Goal: Task Accomplishment & Management: Use online tool/utility

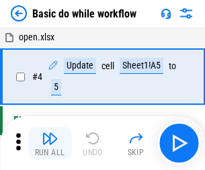
click at [50, 143] on img "button" at bounding box center [50, 138] width 16 height 16
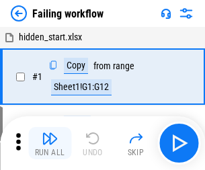
click at [50, 143] on img "button" at bounding box center [50, 138] width 16 height 16
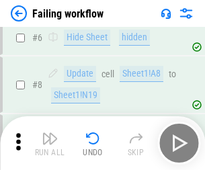
scroll to position [285, 0]
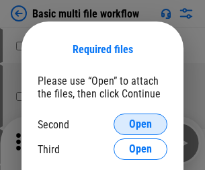
click at [140, 124] on span "Open" at bounding box center [140, 124] width 23 height 11
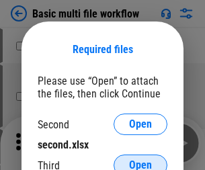
click at [140, 160] on span "Open" at bounding box center [140, 165] width 23 height 11
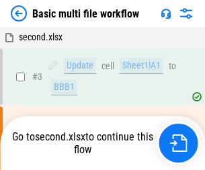
scroll to position [54, 0]
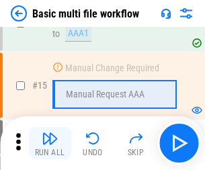
click at [50, 143] on img "button" at bounding box center [50, 138] width 16 height 16
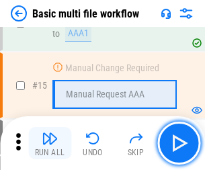
scroll to position [894, 0]
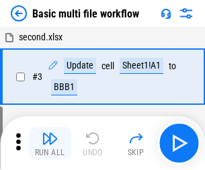
click at [50, 143] on img "button" at bounding box center [50, 138] width 16 height 16
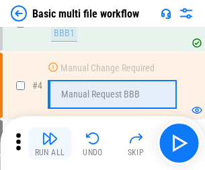
click at [50, 143] on img "button" at bounding box center [50, 138] width 16 height 16
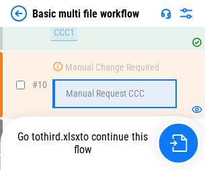
scroll to position [703, 0]
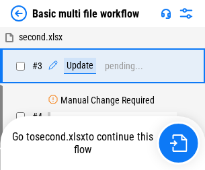
scroll to position [54, 0]
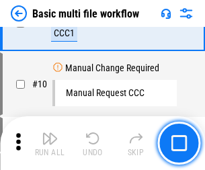
click at [50, 143] on img "button" at bounding box center [50, 138] width 16 height 16
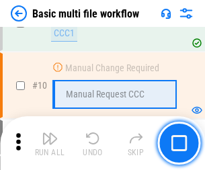
click at [50, 143] on img "button" at bounding box center [50, 138] width 16 height 16
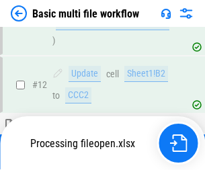
scroll to position [629, 0]
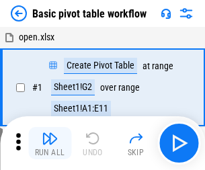
click at [50, 143] on img "button" at bounding box center [50, 138] width 16 height 16
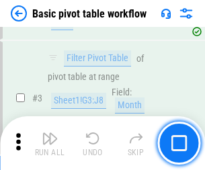
scroll to position [322, 0]
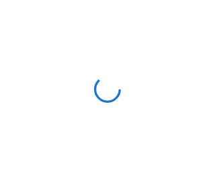
scroll to position [5, 0]
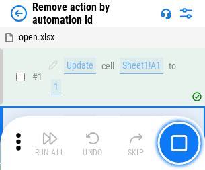
scroll to position [50, 0]
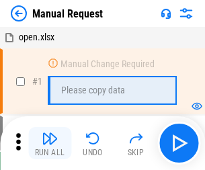
click at [50, 143] on img "button" at bounding box center [50, 138] width 16 height 16
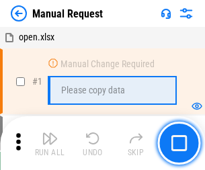
scroll to position [46, 0]
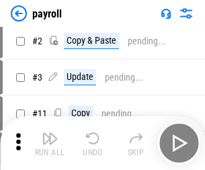
click at [50, 143] on img "button" at bounding box center [50, 138] width 16 height 16
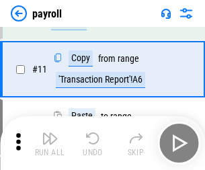
scroll to position [97, 0]
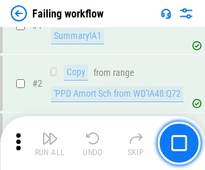
scroll to position [217, 0]
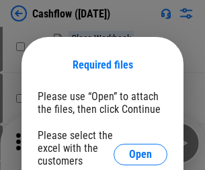
scroll to position [146, 0]
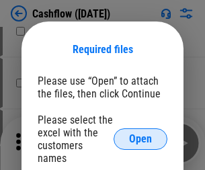
click at [140, 134] on span "Open" at bounding box center [140, 139] width 23 height 11
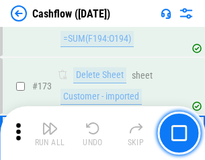
scroll to position [1422, 0]
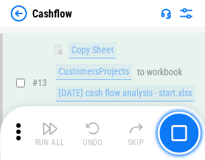
scroll to position [676, 0]
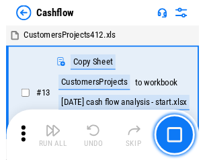
scroll to position [15, 0]
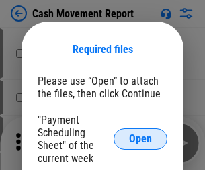
click at [140, 139] on span "Open" at bounding box center [140, 139] width 23 height 11
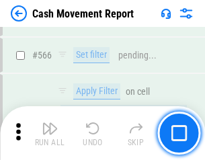
scroll to position [6156, 0]
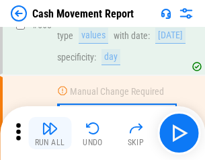
click at [50, 133] on img "button" at bounding box center [50, 128] width 16 height 16
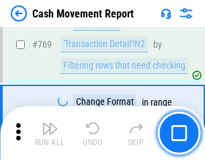
scroll to position [7464, 0]
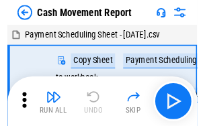
scroll to position [24, 0]
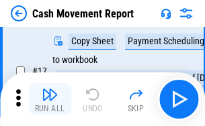
click at [50, 99] on img "button" at bounding box center [50, 95] width 16 height 16
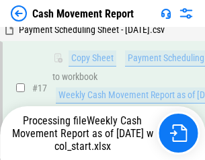
scroll to position [279, 0]
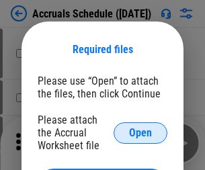
click at [140, 132] on span "Open" at bounding box center [140, 133] width 23 height 11
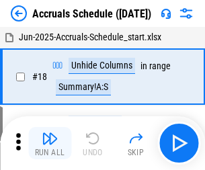
click at [50, 143] on img "button" at bounding box center [50, 138] width 16 height 16
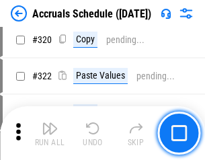
scroll to position [2498, 0]
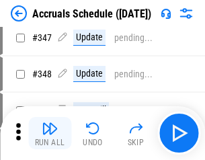
click at [50, 133] on img "button" at bounding box center [50, 128] width 16 height 16
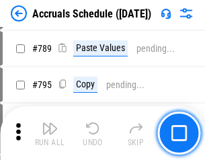
scroll to position [5642, 0]
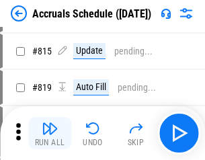
click at [50, 133] on img "button" at bounding box center [50, 128] width 16 height 16
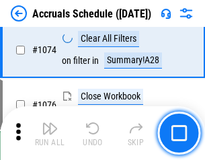
scroll to position [8045, 0]
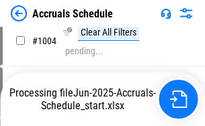
scroll to position [6900, 0]
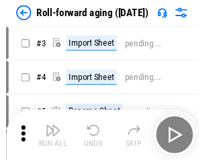
scroll to position [2, 0]
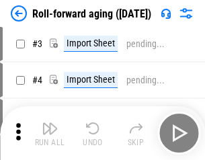
click at [50, 133] on img "button" at bounding box center [50, 128] width 16 height 16
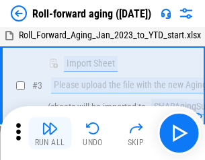
click at [50, 133] on img "button" at bounding box center [50, 128] width 16 height 16
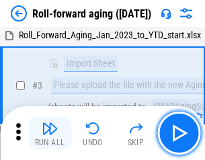
scroll to position [87, 0]
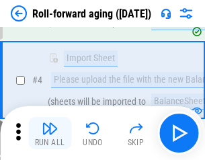
click at [50, 133] on img "button" at bounding box center [50, 128] width 16 height 16
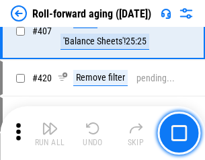
scroll to position [4658, 0]
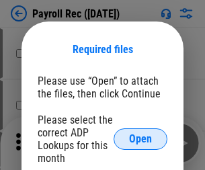
click at [140, 139] on span "Open" at bounding box center [140, 139] width 23 height 11
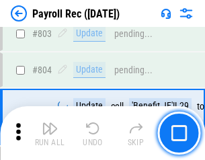
scroll to position [8534, 0]
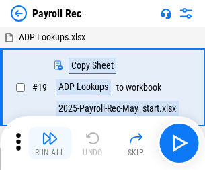
click at [50, 143] on img "button" at bounding box center [50, 138] width 16 height 16
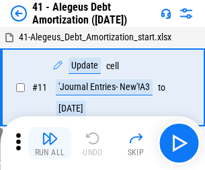
click at [50, 143] on img "button" at bounding box center [50, 138] width 16 height 16
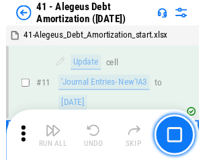
scroll to position [166, 0]
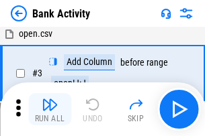
click at [50, 109] on img "button" at bounding box center [50, 105] width 16 height 16
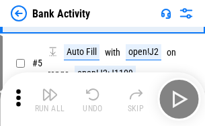
scroll to position [71, 0]
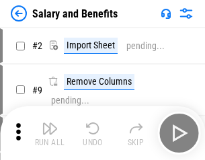
scroll to position [18, 0]
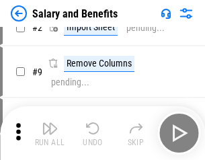
click at [50, 133] on img "button" at bounding box center [50, 128] width 16 height 16
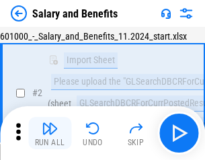
click at [50, 133] on img "button" at bounding box center [50, 128] width 16 height 16
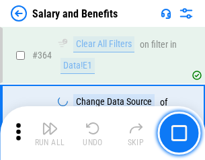
scroll to position [6325, 0]
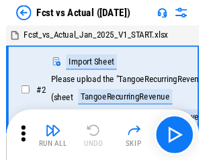
scroll to position [17, 0]
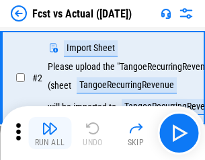
click at [50, 133] on img "button" at bounding box center [50, 128] width 16 height 16
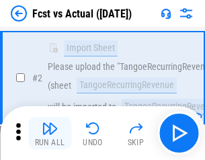
click at [50, 133] on img "button" at bounding box center [50, 128] width 16 height 16
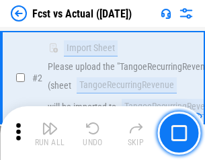
scroll to position [126, 0]
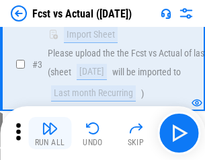
click at [50, 133] on img "button" at bounding box center [50, 128] width 16 height 16
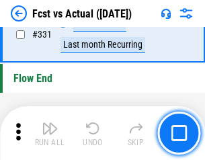
scroll to position [6429, 0]
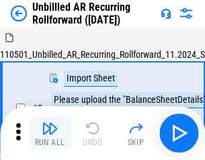
click at [50, 133] on img "button" at bounding box center [50, 128] width 16 height 16
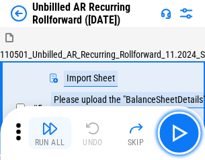
scroll to position [29, 0]
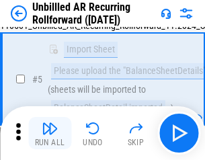
click at [50, 133] on img "button" at bounding box center [50, 128] width 16 height 16
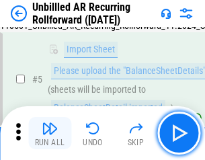
scroll to position [126, 0]
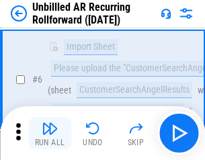
click at [50, 133] on img "button" at bounding box center [50, 128] width 16 height 16
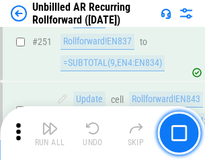
scroll to position [4562, 0]
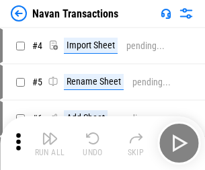
click at [50, 133] on img "button" at bounding box center [50, 138] width 16 height 16
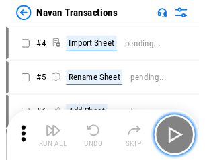
scroll to position [21, 0]
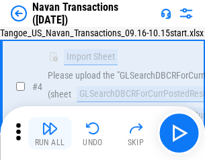
click at [50, 133] on img "button" at bounding box center [50, 128] width 16 height 16
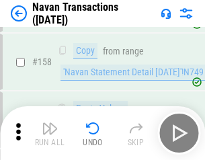
scroll to position [4355, 0]
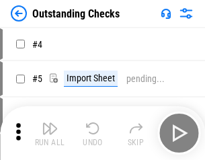
click at [50, 133] on img "button" at bounding box center [50, 128] width 16 height 16
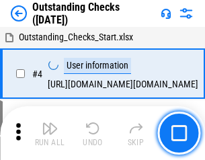
scroll to position [56, 0]
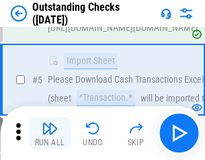
click at [50, 133] on img "button" at bounding box center [50, 128] width 16 height 16
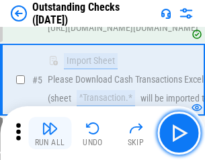
scroll to position [140, 0]
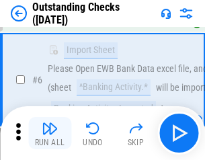
click at [50, 133] on img "button" at bounding box center [50, 128] width 16 height 16
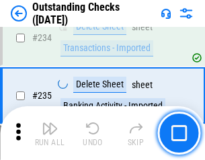
scroll to position [4079, 0]
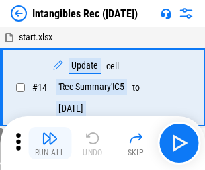
click at [50, 143] on img "button" at bounding box center [50, 138] width 16 height 16
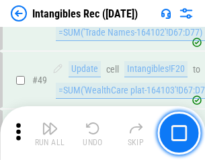
scroll to position [523, 0]
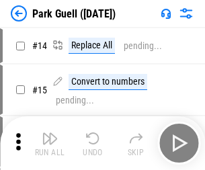
click at [50, 133] on img "button" at bounding box center [50, 138] width 16 height 16
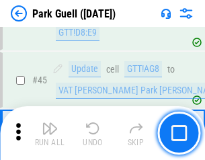
scroll to position [1680, 0]
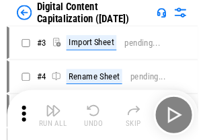
scroll to position [39, 0]
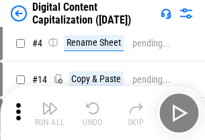
click at [50, 113] on img "button" at bounding box center [50, 108] width 16 height 16
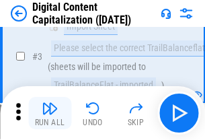
click at [50, 113] on img "button" at bounding box center [50, 108] width 16 height 16
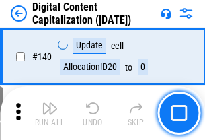
scroll to position [1425, 0]
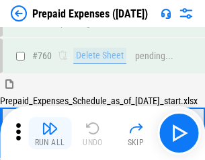
click at [50, 133] on img "button" at bounding box center [50, 128] width 16 height 16
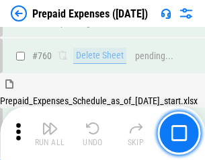
scroll to position [3723, 0]
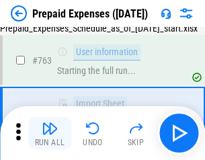
click at [50, 133] on img "button" at bounding box center [50, 128] width 16 height 16
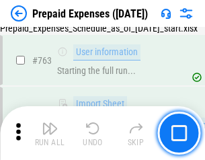
scroll to position [3802, 0]
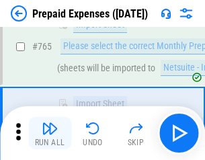
click at [50, 133] on img "button" at bounding box center [50, 128] width 16 height 16
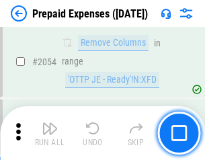
scroll to position [14040, 0]
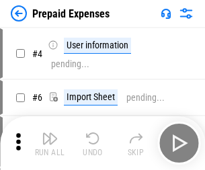
click at [50, 143] on img "button" at bounding box center [50, 138] width 16 height 16
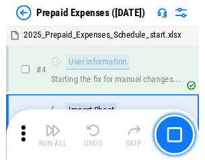
scroll to position [59, 0]
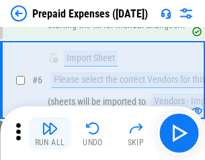
click at [50, 133] on img "button" at bounding box center [50, 128] width 16 height 16
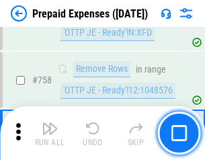
scroll to position [4786, 0]
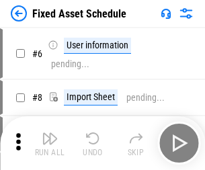
click at [50, 143] on img "button" at bounding box center [50, 138] width 16 height 16
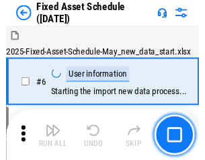
scroll to position [73, 0]
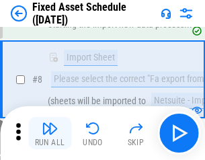
click at [50, 133] on img "button" at bounding box center [50, 128] width 16 height 16
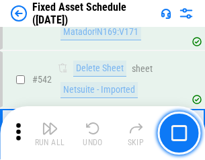
scroll to position [4789, 0]
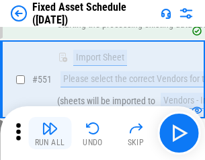
click at [50, 133] on img "button" at bounding box center [50, 128] width 16 height 16
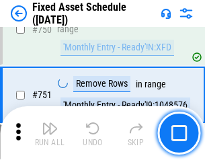
scroll to position [6548, 0]
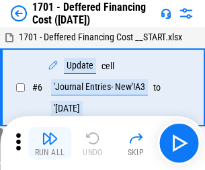
click at [50, 143] on img "button" at bounding box center [50, 138] width 16 height 16
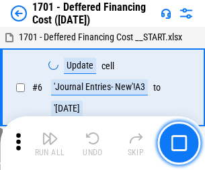
scroll to position [161, 0]
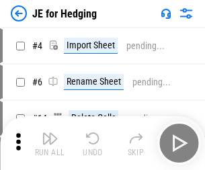
click at [50, 133] on img "button" at bounding box center [50, 138] width 16 height 16
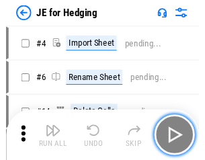
scroll to position [2, 0]
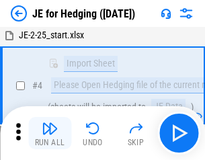
click at [50, 133] on img "button" at bounding box center [50, 128] width 16 height 16
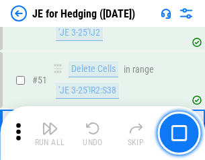
scroll to position [870, 0]
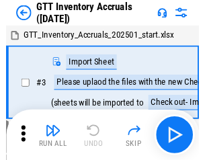
scroll to position [2, 0]
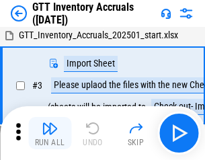
click at [50, 133] on img "button" at bounding box center [50, 128] width 16 height 16
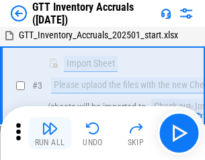
click at [50, 133] on img "button" at bounding box center [50, 128] width 16 height 16
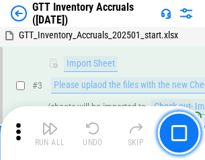
scroll to position [87, 0]
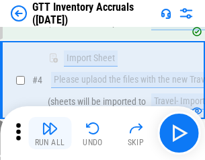
click at [50, 133] on img "button" at bounding box center [50, 128] width 16 height 16
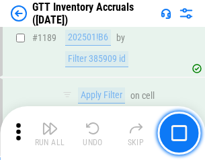
scroll to position [10968, 0]
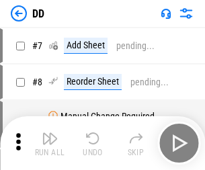
click at [50, 143] on img "button" at bounding box center [50, 138] width 16 height 16
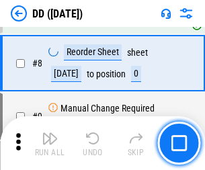
scroll to position [130, 0]
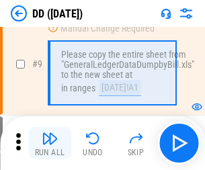
click at [50, 143] on img "button" at bounding box center [50, 138] width 16 height 16
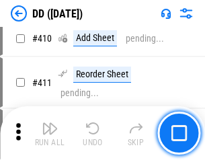
scroll to position [6010, 0]
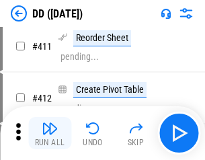
click at [50, 133] on img "button" at bounding box center [50, 128] width 16 height 16
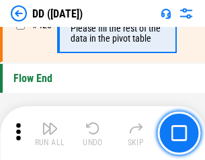
scroll to position [6429, 0]
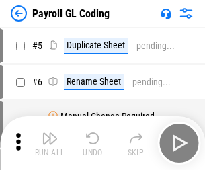
click at [50, 143] on img "button" at bounding box center [50, 138] width 16 height 16
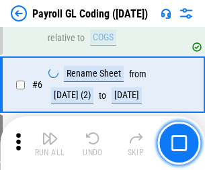
scroll to position [161, 0]
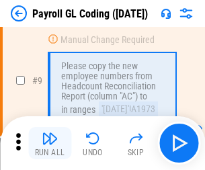
click at [50, 143] on img "button" at bounding box center [50, 138] width 16 height 16
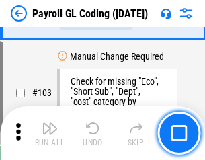
scroll to position [3151, 0]
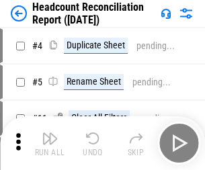
click at [50, 143] on img "button" at bounding box center [50, 138] width 16 height 16
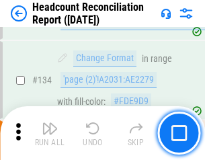
scroll to position [1615, 0]
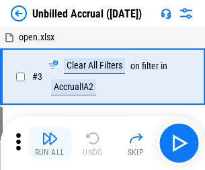
click at [50, 143] on img "button" at bounding box center [50, 138] width 16 height 16
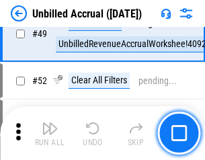
scroll to position [1218, 0]
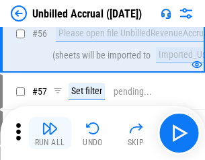
click at [50, 133] on img "button" at bounding box center [50, 128] width 16 height 16
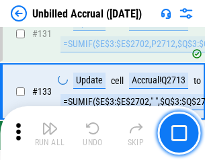
scroll to position [4001, 0]
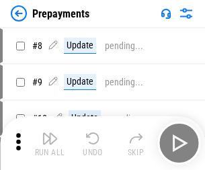
click at [50, 143] on img "button" at bounding box center [50, 138] width 16 height 16
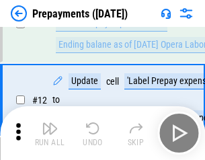
scroll to position [84, 0]
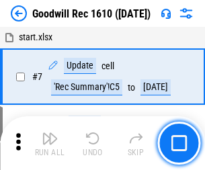
scroll to position [230, 0]
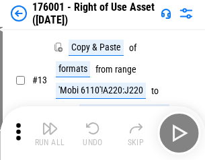
scroll to position [87, 0]
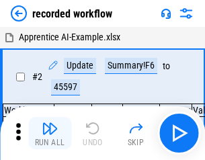
click at [50, 133] on img "button" at bounding box center [50, 128] width 16 height 16
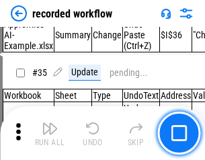
scroll to position [4198, 0]
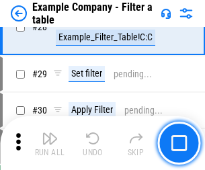
scroll to position [1229, 0]
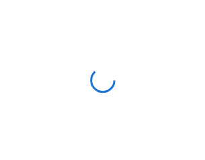
scroll to position [21, 0]
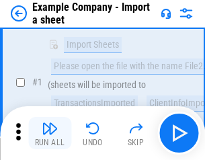
click at [50, 133] on img "button" at bounding box center [50, 128] width 16 height 16
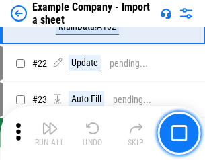
scroll to position [297, 0]
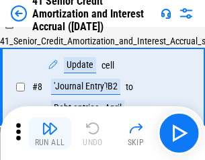
click at [50, 133] on img "button" at bounding box center [50, 128] width 16 height 16
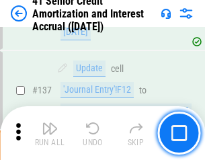
scroll to position [1233, 0]
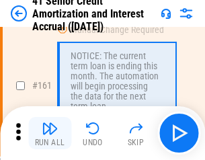
click at [50, 133] on img "button" at bounding box center [50, 128] width 16 height 16
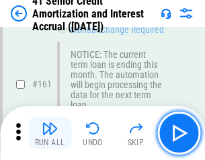
scroll to position [1437, 0]
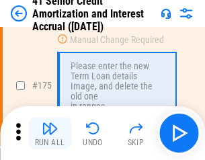
click at [50, 133] on img "button" at bounding box center [50, 128] width 16 height 16
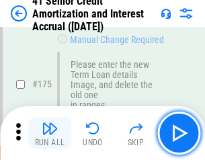
scroll to position [1573, 0]
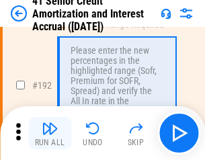
click at [50, 133] on img "button" at bounding box center [50, 128] width 16 height 16
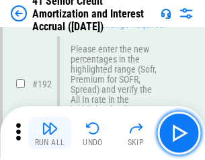
scroll to position [1714, 0]
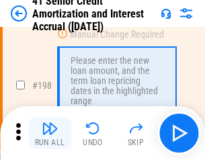
click at [50, 133] on img "button" at bounding box center [50, 128] width 16 height 16
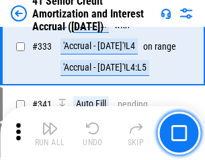
scroll to position [3431, 0]
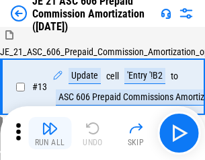
click at [50, 133] on img "button" at bounding box center [50, 128] width 16 height 16
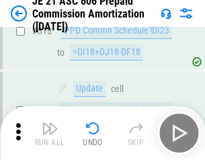
scroll to position [2508, 0]
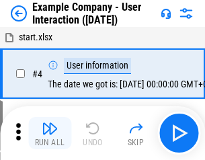
click at [50, 133] on img "button" at bounding box center [50, 128] width 16 height 16
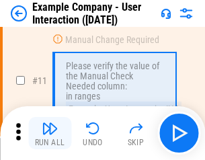
click at [50, 133] on img "button" at bounding box center [50, 128] width 16 height 16
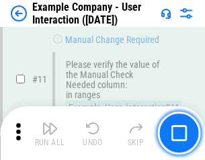
scroll to position [291, 0]
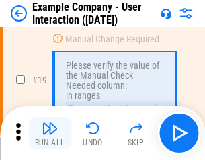
click at [50, 133] on img "button" at bounding box center [50, 128] width 16 height 16
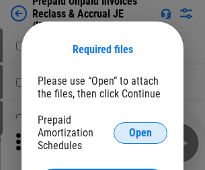
click at [140, 132] on span "Open" at bounding box center [140, 133] width 23 height 11
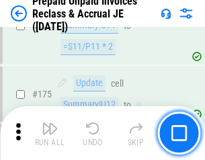
scroll to position [1813, 0]
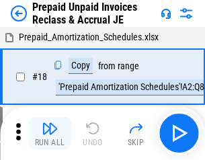
click at [50, 133] on img "button" at bounding box center [50, 128] width 16 height 16
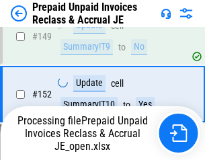
scroll to position [1813, 0]
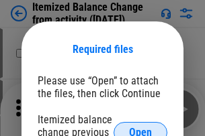
click at [140, 128] on span "Open" at bounding box center [140, 133] width 23 height 11
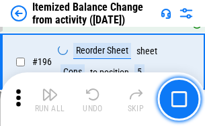
scroll to position [2585, 0]
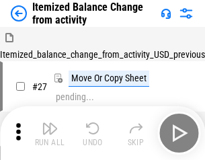
scroll to position [21, 0]
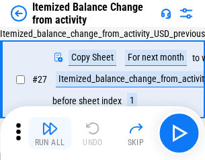
click at [50, 133] on img "button" at bounding box center [50, 128] width 16 height 16
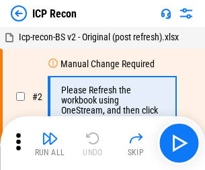
scroll to position [6, 0]
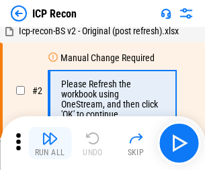
click at [50, 143] on img "button" at bounding box center [50, 138] width 16 height 16
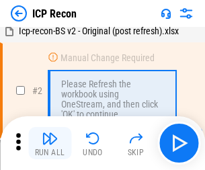
click at [50, 143] on img "button" at bounding box center [50, 138] width 16 height 16
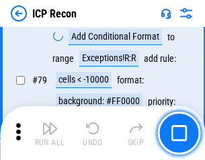
scroll to position [1316, 0]
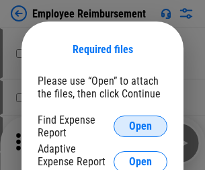
click at [140, 126] on span "Open" at bounding box center [140, 126] width 23 height 11
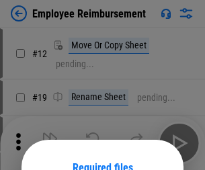
scroll to position [118, 0]
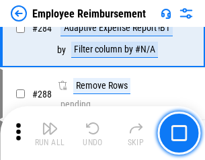
scroll to position [3651, 0]
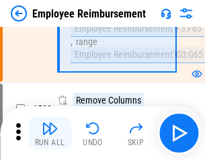
click at [50, 133] on img "button" at bounding box center [50, 128] width 16 height 16
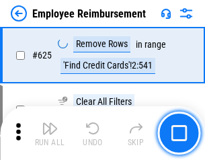
scroll to position [8042, 0]
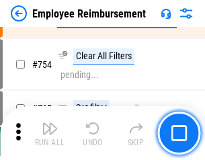
click at [50, 133] on img "button" at bounding box center [50, 128] width 16 height 16
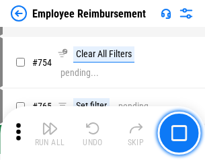
scroll to position [9424, 0]
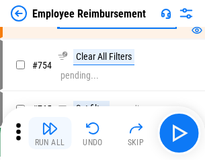
click at [50, 133] on img "button" at bounding box center [50, 128] width 16 height 16
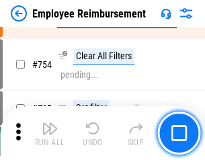
click at [50, 133] on img "button" at bounding box center [50, 128] width 16 height 16
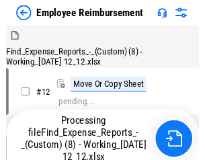
scroll to position [46, 0]
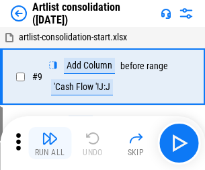
click at [50, 143] on img "button" at bounding box center [50, 138] width 16 height 16
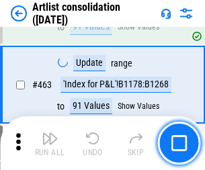
scroll to position [5881, 0]
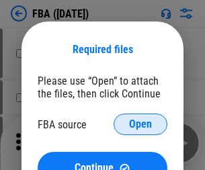
click at [140, 124] on span "Open" at bounding box center [140, 124] width 23 height 11
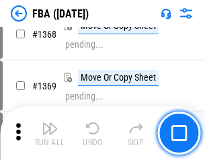
scroll to position [14425, 0]
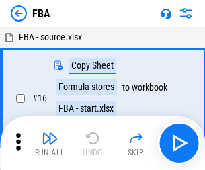
scroll to position [13, 0]
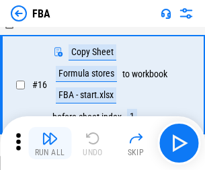
click at [50, 143] on img "button" at bounding box center [50, 138] width 16 height 16
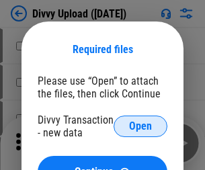
click at [140, 126] on span "Open" at bounding box center [140, 126] width 23 height 11
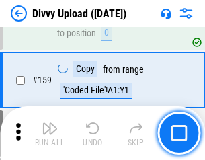
scroll to position [1391, 0]
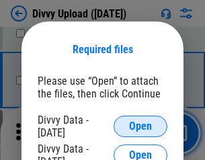
click at [140, 126] on span "Open" at bounding box center [140, 126] width 23 height 11
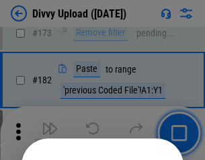
scroll to position [1508, 0]
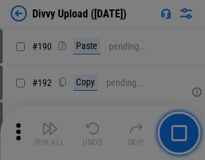
scroll to position [1695, 0]
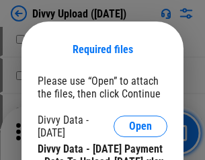
scroll to position [2680, 0]
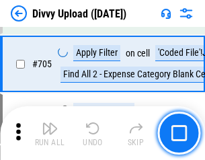
scroll to position [9189, 0]
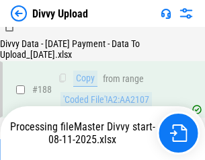
scroll to position [1581, 0]
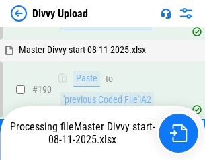
scroll to position [1650, 0]
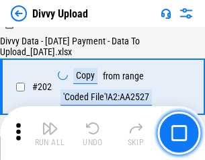
scroll to position [2173, 0]
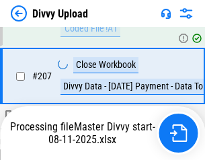
scroll to position [2392, 0]
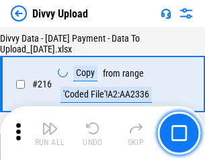
scroll to position [2766, 0]
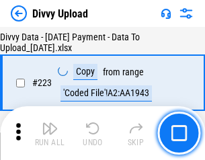
scroll to position [3062, 0]
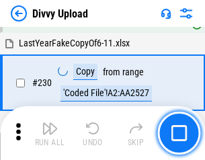
scroll to position [3333, 0]
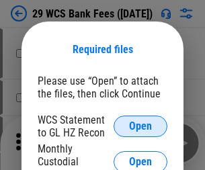
click at [140, 126] on span "Open" at bounding box center [140, 126] width 23 height 11
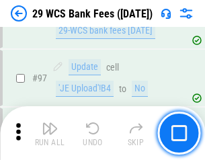
scroll to position [1309, 0]
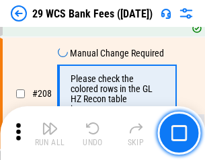
click at [50, 133] on img "button" at bounding box center [50, 128] width 16 height 16
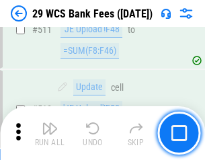
scroll to position [6758, 0]
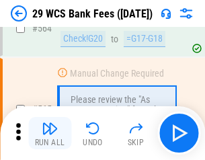
click at [50, 133] on img "button" at bounding box center [50, 128] width 16 height 16
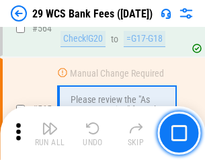
scroll to position [7264, 0]
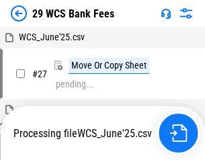
scroll to position [7, 0]
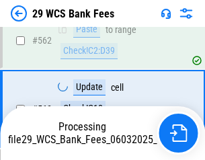
scroll to position [7171, 0]
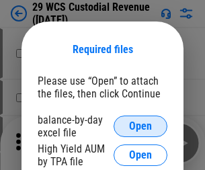
click at [140, 126] on span "Open" at bounding box center [140, 126] width 23 height 11
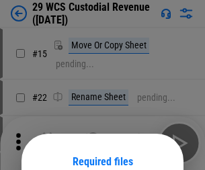
scroll to position [112, 0]
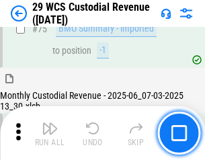
scroll to position [1403, 0]
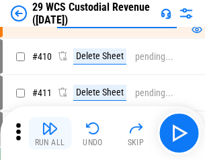
click at [50, 133] on img "button" at bounding box center [50, 128] width 16 height 16
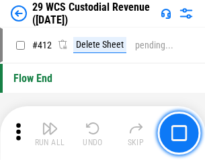
scroll to position [6415, 0]
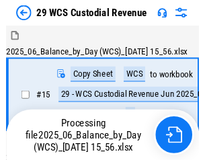
scroll to position [32, 0]
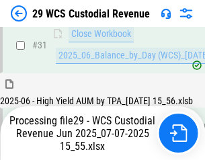
scroll to position [1403, 0]
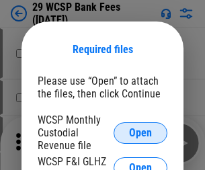
click at [140, 132] on span "Open" at bounding box center [140, 133] width 23 height 11
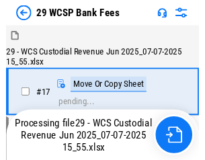
scroll to position [13, 0]
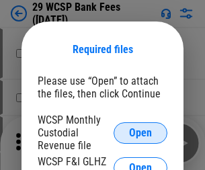
click at [140, 132] on span "Open" at bounding box center [140, 133] width 23 height 11
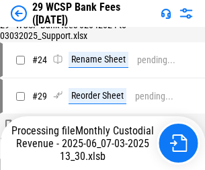
scroll to position [504, 0]
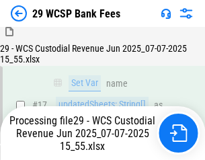
scroll to position [2207, 0]
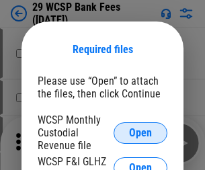
click at [140, 132] on span "Open" at bounding box center [140, 133] width 23 height 11
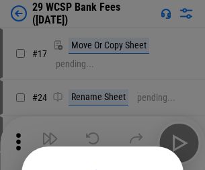
scroll to position [125, 0]
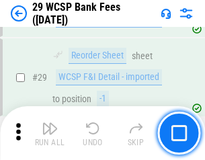
scroll to position [498, 0]
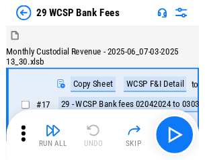
scroll to position [32, 0]
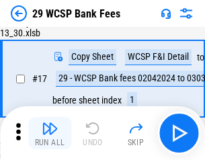
click at [50, 133] on img "button" at bounding box center [50, 128] width 16 height 16
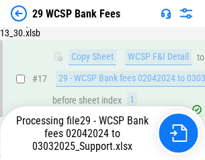
scroll to position [171, 0]
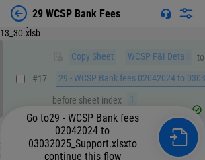
scroll to position [498, 0]
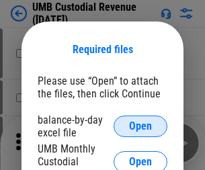
click at [140, 126] on span "Open" at bounding box center [140, 126] width 23 height 11
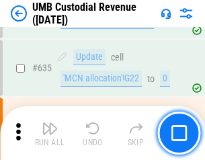
scroll to position [7029, 0]
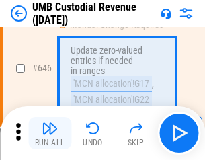
click at [50, 133] on img "button" at bounding box center [50, 128] width 16 height 16
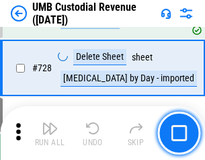
scroll to position [8286, 0]
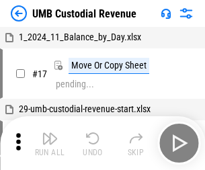
scroll to position [10, 0]
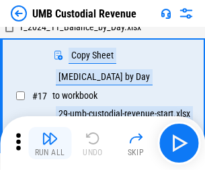
click at [50, 143] on img "button" at bounding box center [50, 138] width 16 height 16
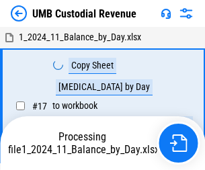
scroll to position [10, 0]
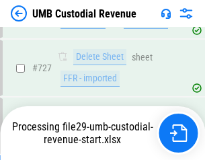
scroll to position [8255, 0]
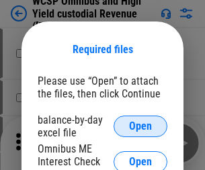
click at [140, 126] on span "Open" at bounding box center [140, 126] width 23 height 11
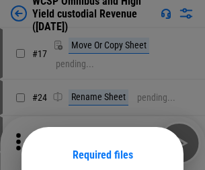
scroll to position [105, 0]
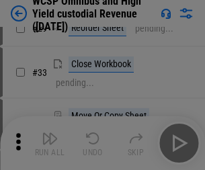
scroll to position [307, 0]
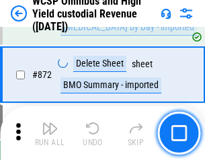
scroll to position [11368, 0]
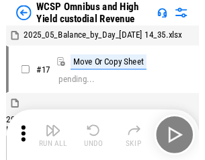
scroll to position [7, 0]
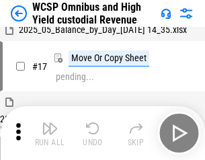
click at [50, 133] on img "button" at bounding box center [50, 128] width 16 height 16
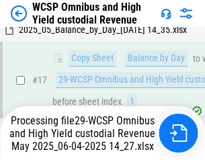
scroll to position [279, 0]
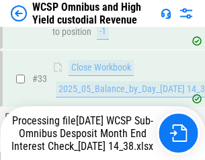
scroll to position [665, 0]
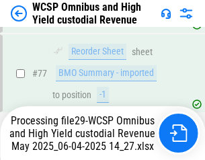
scroll to position [1310, 0]
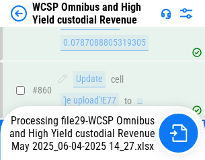
scroll to position [11222, 0]
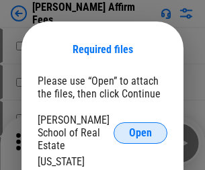
click at [140, 128] on span "Open" at bounding box center [140, 133] width 23 height 11
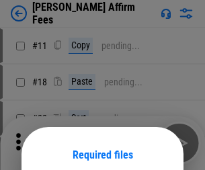
scroll to position [105, 0]
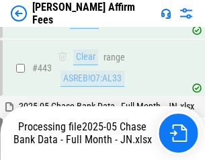
scroll to position [3506, 0]
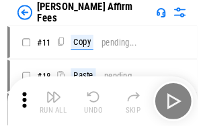
scroll to position [13, 0]
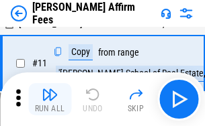
click at [50, 99] on img "button" at bounding box center [50, 95] width 16 height 16
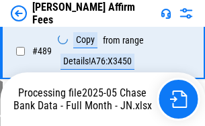
scroll to position [3523, 0]
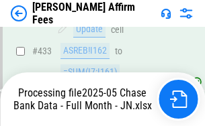
scroll to position [3523, 0]
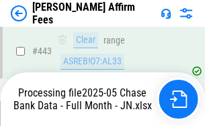
scroll to position [3523, 0]
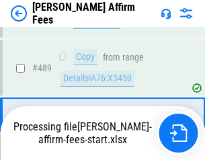
scroll to position [3506, 0]
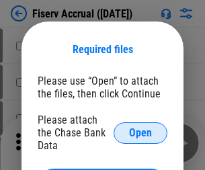
click at [140, 128] on span "Open" at bounding box center [140, 133] width 23 height 11
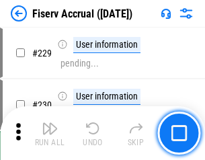
scroll to position [4092, 0]
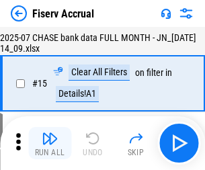
click at [50, 143] on img "button" at bounding box center [50, 138] width 16 height 16
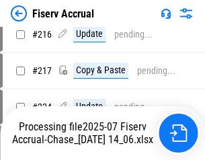
scroll to position [4160, 0]
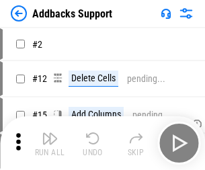
click at [50, 133] on img "button" at bounding box center [50, 138] width 16 height 16
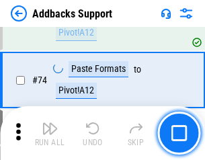
scroll to position [978, 0]
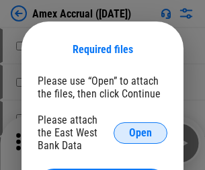
click at [140, 132] on span "Open" at bounding box center [140, 133] width 23 height 11
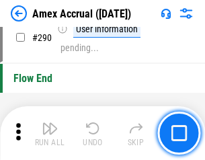
scroll to position [4183, 0]
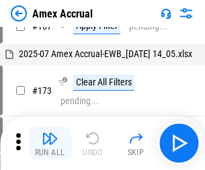
click at [50, 143] on img "button" at bounding box center [50, 138] width 16 height 16
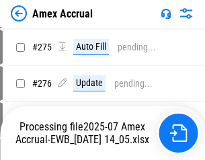
scroll to position [4003, 0]
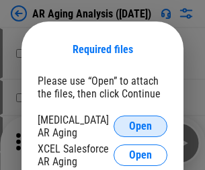
click at [140, 124] on span "Open" at bounding box center [140, 126] width 23 height 11
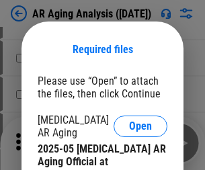
scroll to position [404, 0]
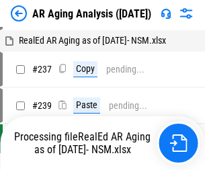
scroll to position [13, 0]
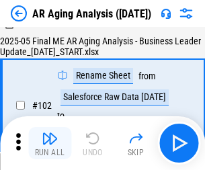
click at [50, 143] on img "button" at bounding box center [50, 138] width 16 height 16
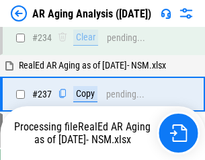
scroll to position [2082, 0]
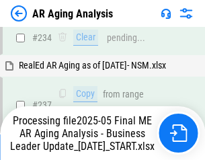
scroll to position [2067, 0]
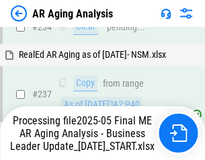
scroll to position [2122, 0]
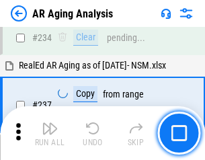
scroll to position [2067, 0]
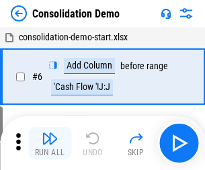
click at [50, 143] on img "button" at bounding box center [50, 138] width 16 height 16
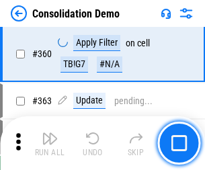
scroll to position [4502, 0]
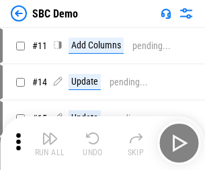
click at [50, 143] on img "button" at bounding box center [50, 138] width 16 height 16
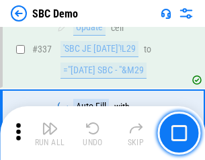
scroll to position [3533, 0]
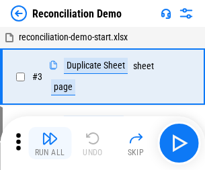
click at [50, 143] on img "button" at bounding box center [50, 138] width 16 height 16
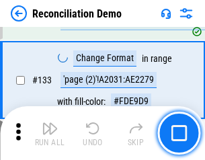
scroll to position [1595, 0]
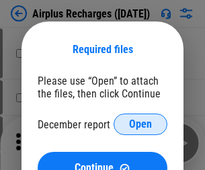
click at [140, 124] on span "Open" at bounding box center [140, 124] width 23 height 11
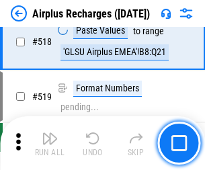
scroll to position [5780, 0]
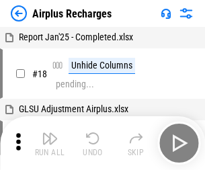
click at [50, 143] on img "button" at bounding box center [50, 138] width 16 height 16
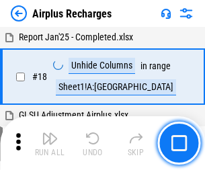
scroll to position [59, 0]
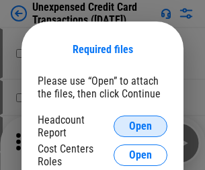
click at [140, 126] on span "Open" at bounding box center [140, 126] width 23 height 11
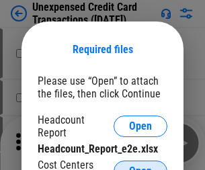
click at [140, 166] on span "Open" at bounding box center [140, 171] width 23 height 11
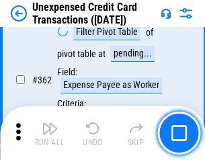
scroll to position [3454, 0]
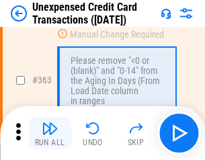
click at [50, 133] on img "button" at bounding box center [50, 128] width 16 height 16
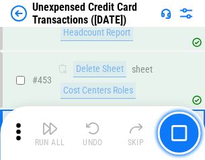
scroll to position [4581, 0]
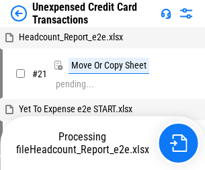
scroll to position [21, 0]
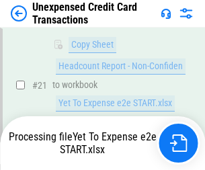
scroll to position [218, 0]
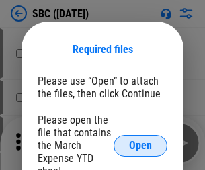
click at [140, 145] on span "Open" at bounding box center [140, 145] width 23 height 11
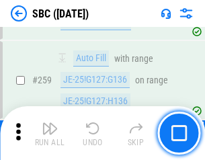
scroll to position [2625, 0]
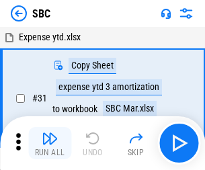
click at [50, 143] on img "button" at bounding box center [50, 138] width 16 height 16
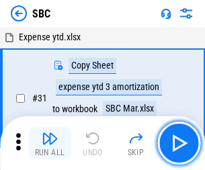
scroll to position [13, 0]
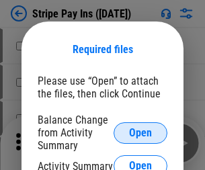
click at [140, 132] on span "Open" at bounding box center [140, 133] width 23 height 11
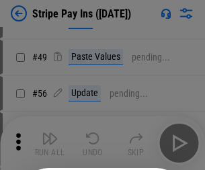
scroll to position [244, 0]
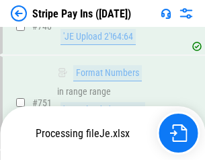
scroll to position [6963, 0]
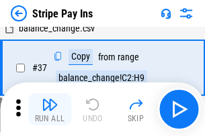
click at [50, 109] on img "button" at bounding box center [50, 105] width 16 height 16
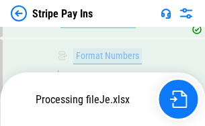
scroll to position [6934, 0]
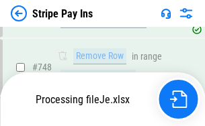
scroll to position [6934, 0]
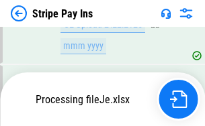
scroll to position [6934, 0]
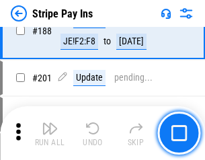
scroll to position [1913, 0]
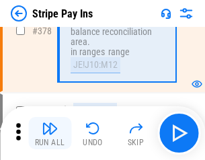
click at [50, 133] on img "button" at bounding box center [50, 128] width 16 height 16
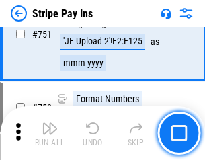
scroll to position [6917, 0]
